Goal: Transaction & Acquisition: Book appointment/travel/reservation

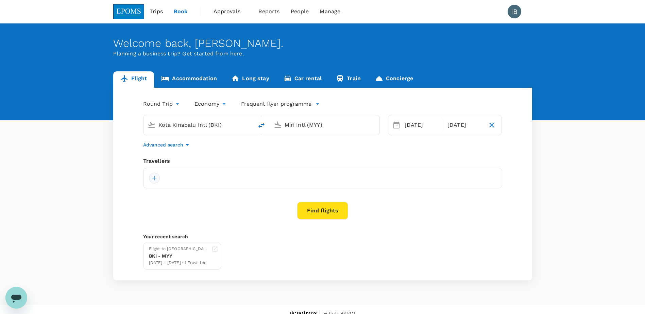
click at [157, 176] on div at bounding box center [154, 178] width 11 height 11
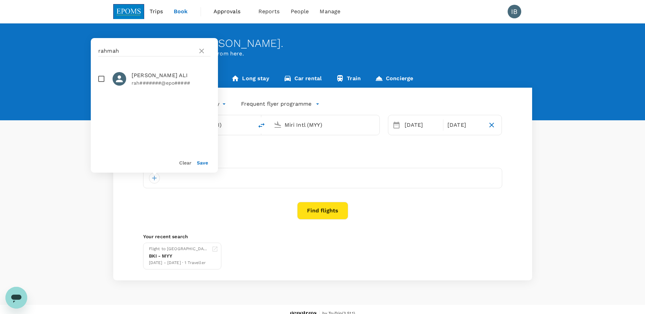
drag, startPoint x: 147, startPoint y: 79, endPoint x: 144, endPoint y: 81, distance: 4.3
click at [147, 79] on span "[PERSON_NAME] ALI" at bounding box center [171, 75] width 79 height 8
checkbox input "true"
click at [204, 163] on button "Save" at bounding box center [202, 162] width 11 height 5
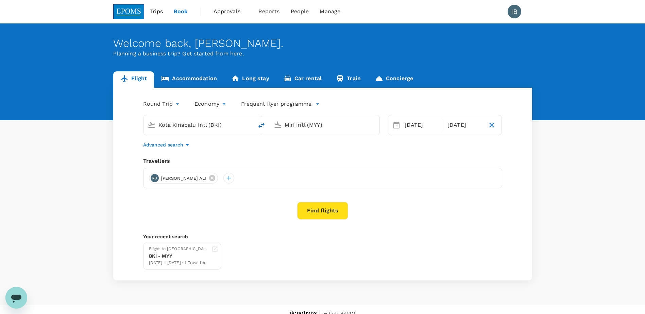
click at [305, 130] on input "Miri Intl (MYY)" at bounding box center [325, 125] width 81 height 11
click at [300, 151] on p "[GEOGRAPHIC_DATA] Intl" at bounding box center [335, 151] width 120 height 7
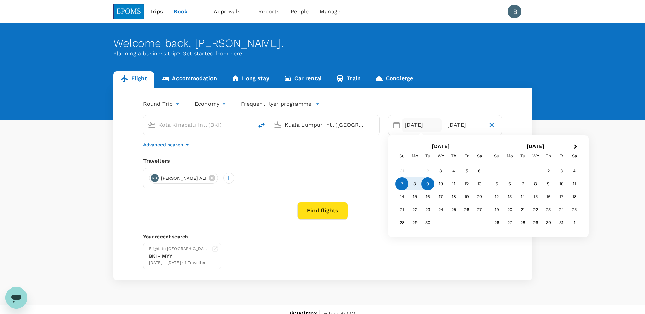
type input "Kuala Lumpur Intl ([GEOGRAPHIC_DATA])"
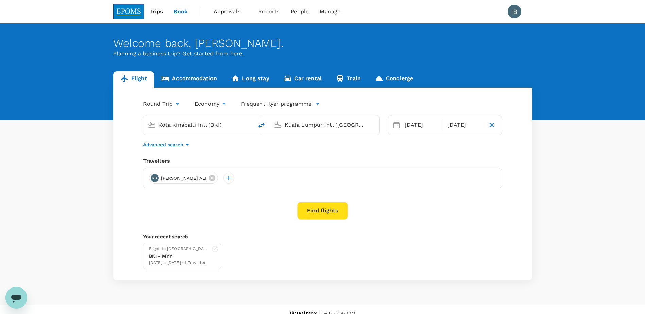
click at [201, 80] on link "Accommodation" at bounding box center [189, 79] width 70 height 16
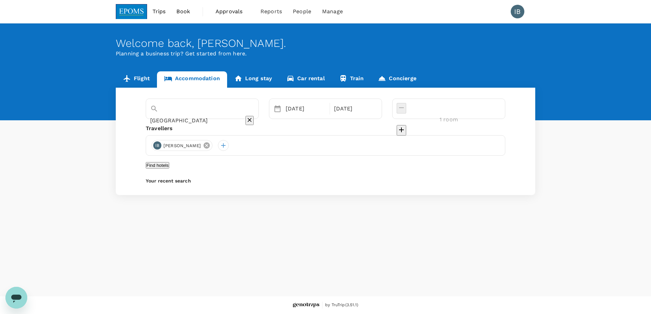
click at [210, 145] on icon at bounding box center [206, 146] width 6 height 6
click at [190, 115] on input "[GEOGRAPHIC_DATA]" at bounding box center [192, 120] width 85 height 11
click at [323, 104] on div "[DATE]" at bounding box center [305, 109] width 45 height 14
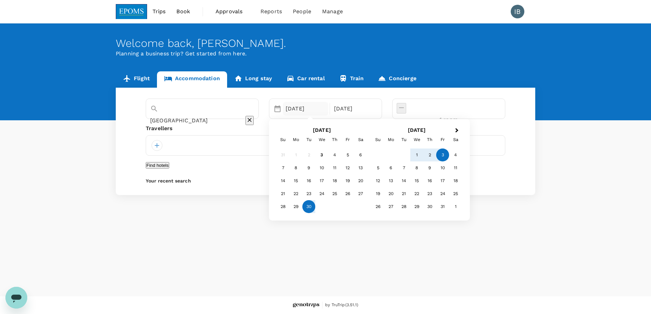
click at [315, 208] on div "30" at bounding box center [308, 206] width 13 height 13
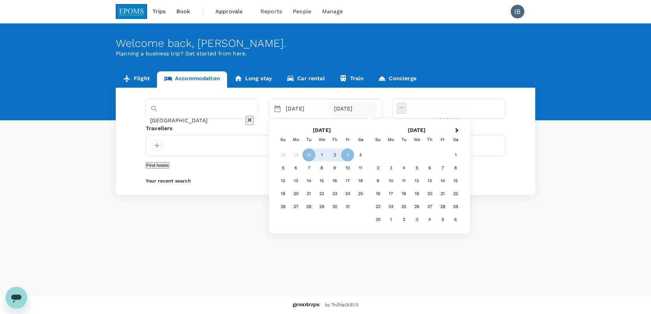
click at [376, 110] on div "[DATE]" at bounding box center [353, 109] width 45 height 14
click at [354, 155] on div "3" at bounding box center [347, 155] width 13 height 13
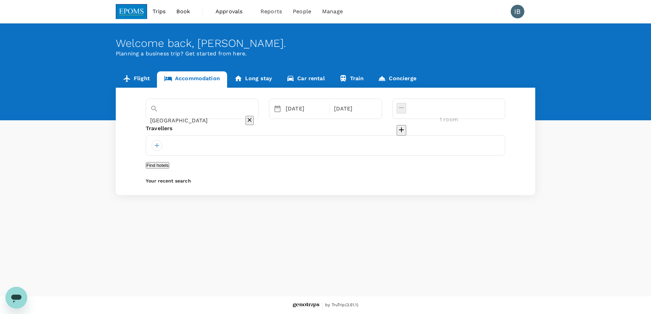
click at [169, 169] on button "Find hotels" at bounding box center [157, 165] width 23 height 6
click at [157, 144] on div at bounding box center [156, 145] width 11 height 11
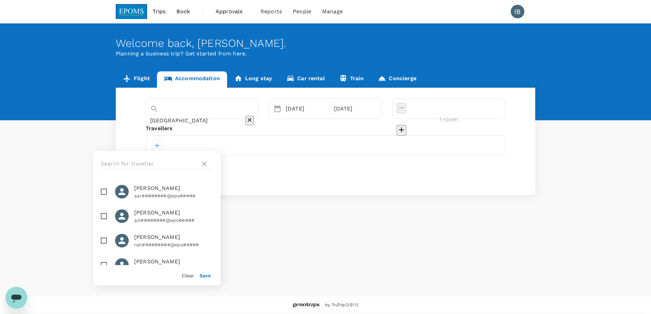
click at [170, 144] on div at bounding box center [325, 145] width 359 height 20
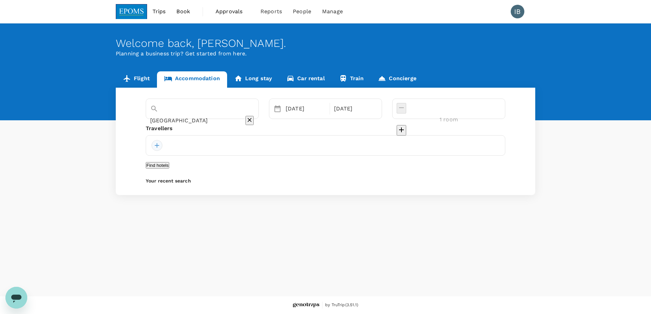
click at [157, 146] on div at bounding box center [156, 145] width 11 height 11
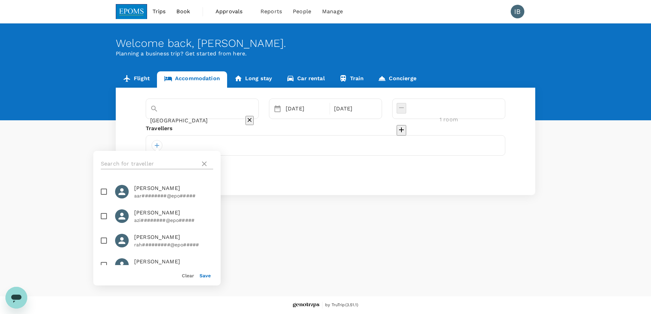
click at [148, 162] on input "text" at bounding box center [149, 164] width 97 height 11
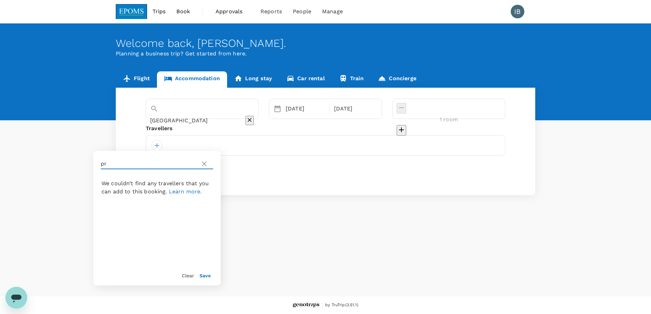
type input "p"
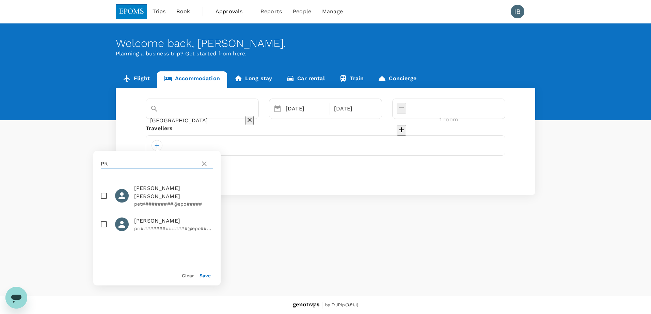
type input "PR"
click at [149, 225] on p "pri###############@epo#####" at bounding box center [173, 228] width 79 height 7
checkbox input "true"
click at [204, 276] on button "Save" at bounding box center [204, 275] width 11 height 5
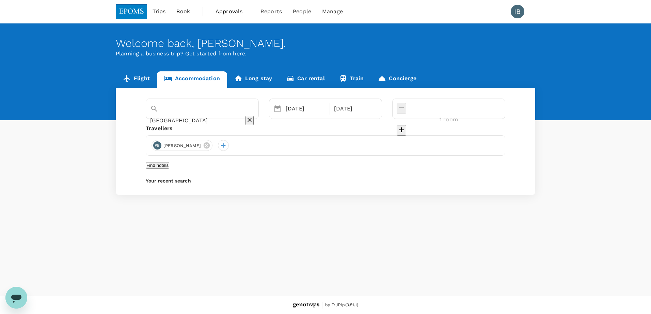
click at [169, 169] on button "Find hotels" at bounding box center [157, 165] width 23 height 6
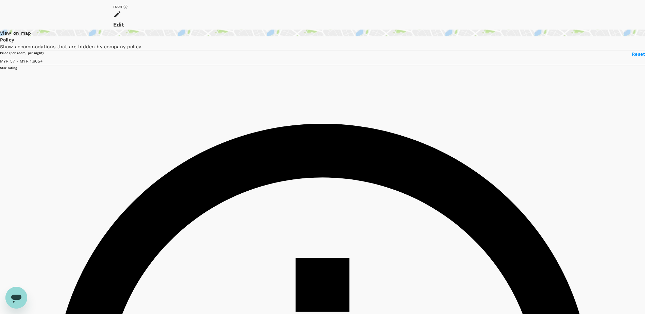
scroll to position [136, 0]
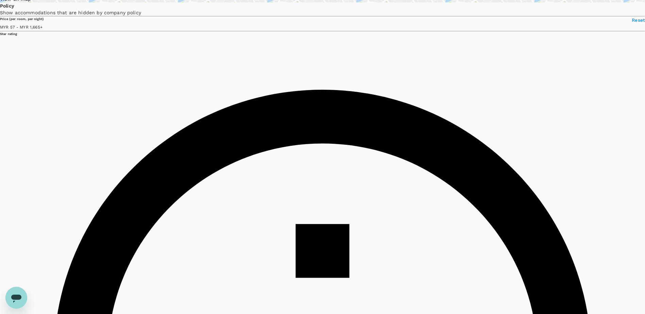
type input "1664.37"
type input "54.37"
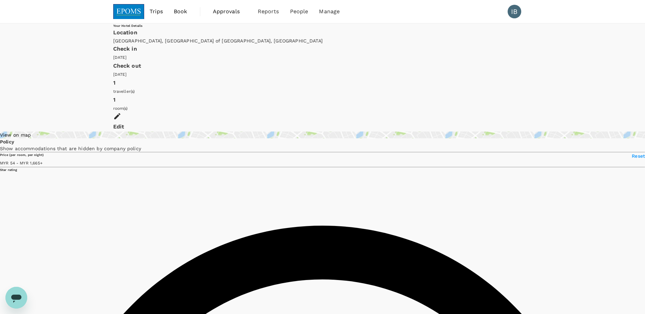
type input "1664.6"
type input "53.6"
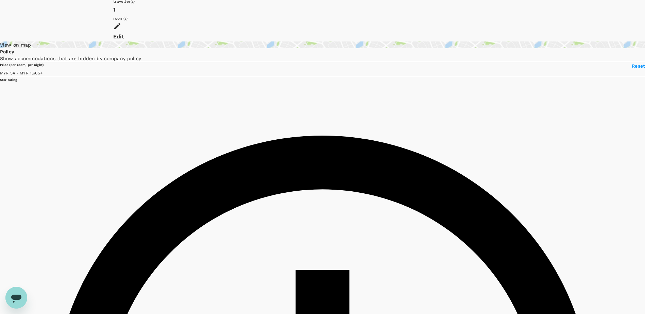
scroll to position [102, 0]
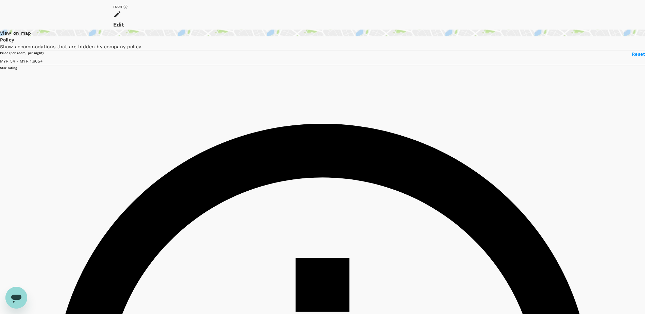
type input "1663.67"
type input "52.67"
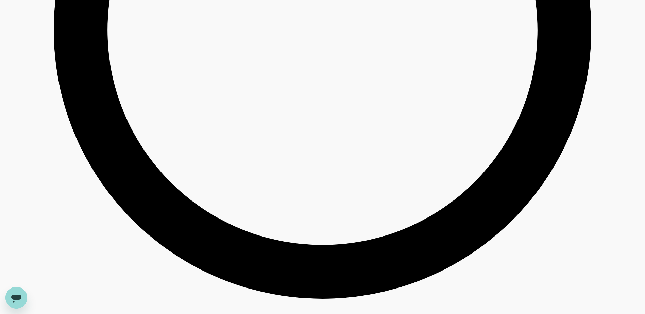
scroll to position [1259, 0]
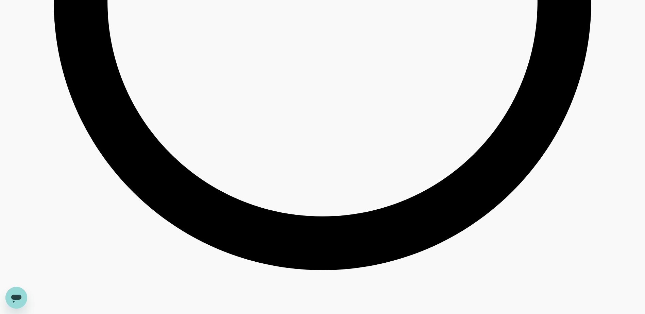
type input "1663.67"
